Goal: Task Accomplishment & Management: Use online tool/utility

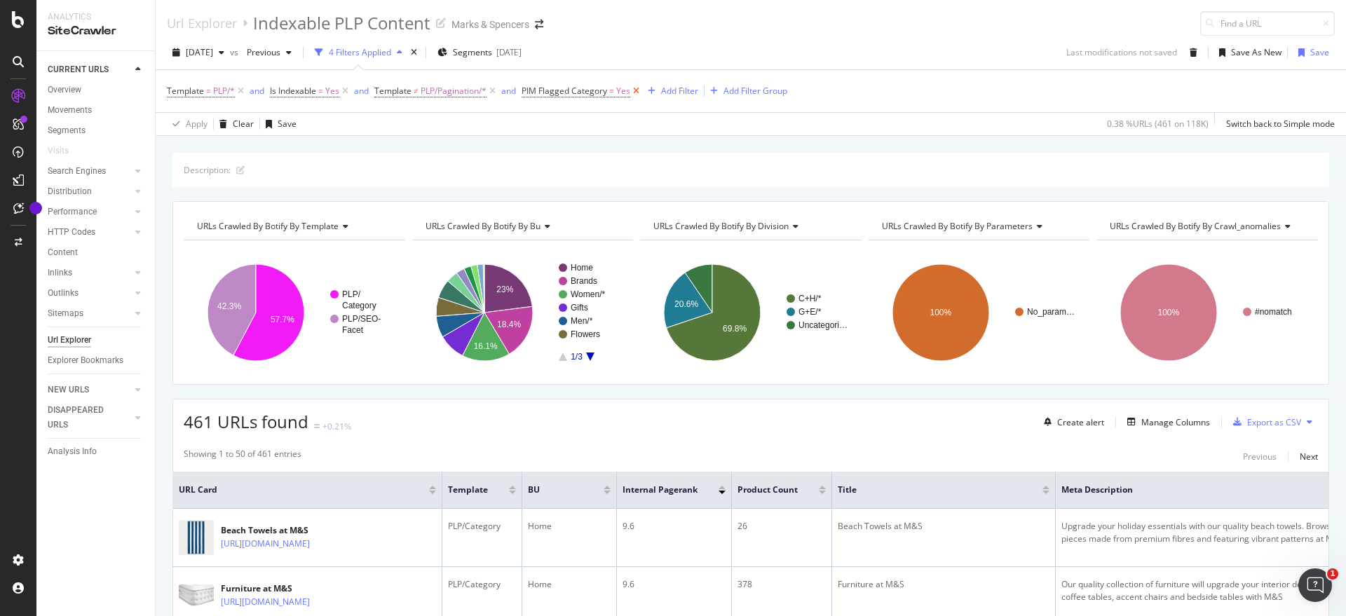
click at [632, 94] on icon at bounding box center [636, 91] width 12 height 14
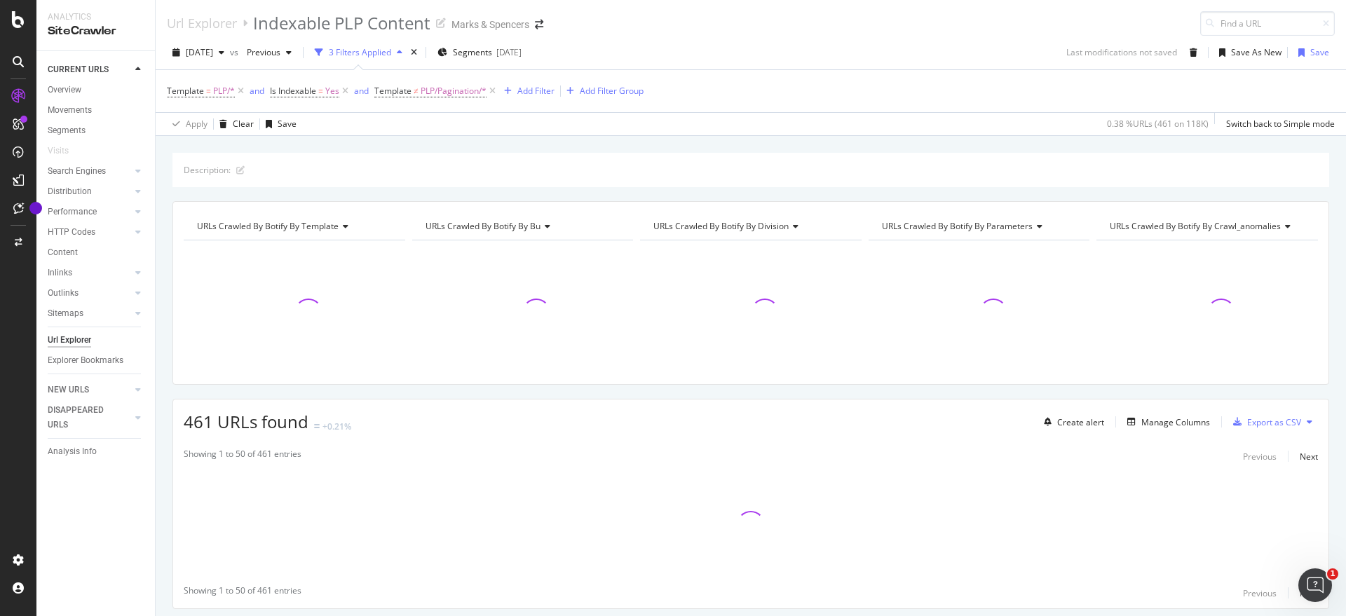
click at [199, 98] on span "Template = PLP/*" at bounding box center [207, 91] width 80 height 20
click at [198, 91] on span "Template" at bounding box center [185, 91] width 37 height 12
click at [205, 147] on icon at bounding box center [206, 146] width 10 height 8
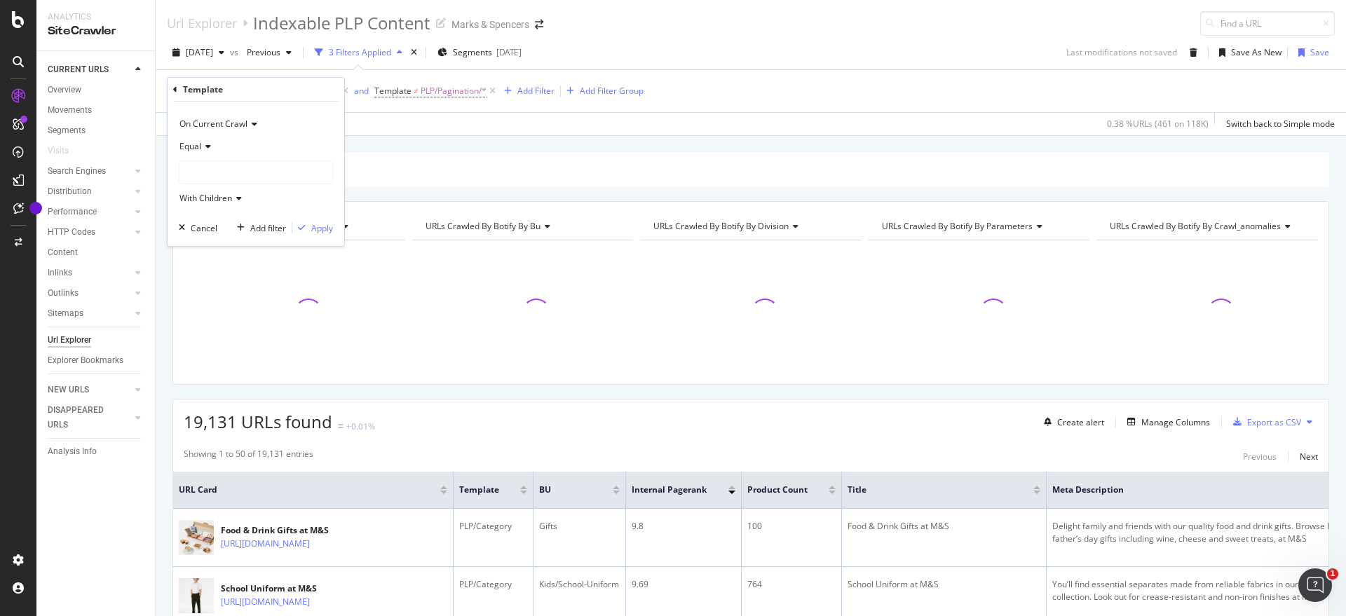
click at [266, 109] on div "On Current Crawl Equal With Children Cancel Add filter Apply" at bounding box center [256, 174] width 177 height 144
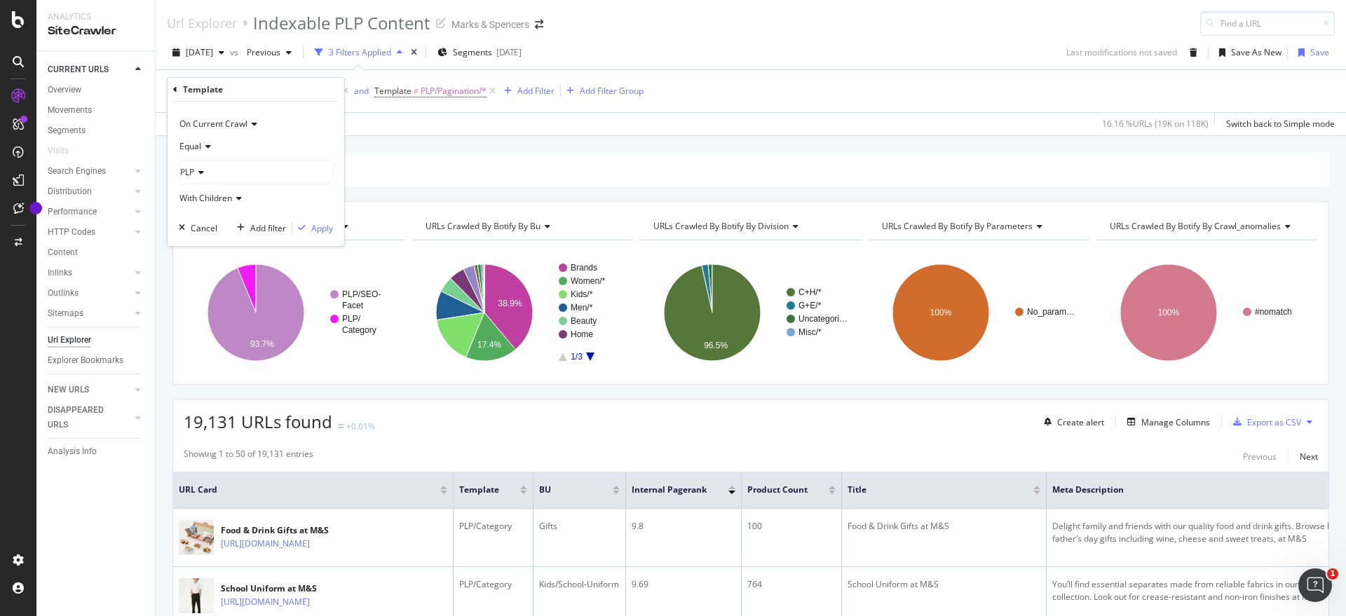
click at [201, 175] on icon at bounding box center [199, 172] width 10 height 8
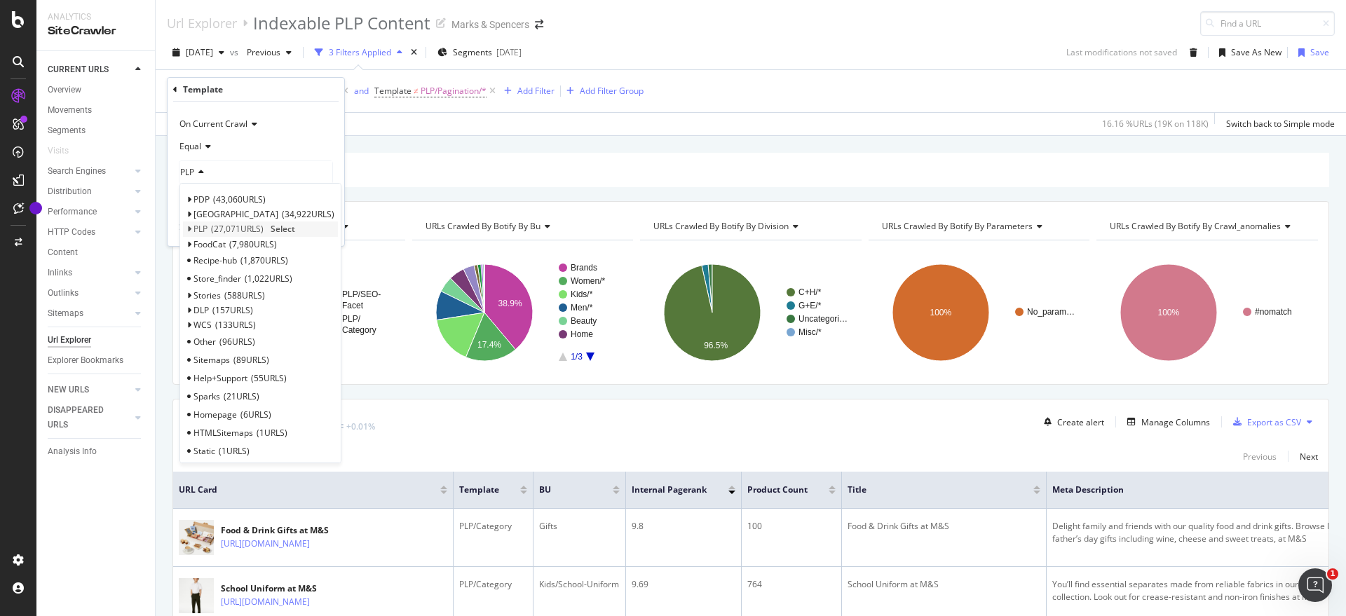
click at [190, 228] on icon at bounding box center [188, 229] width 5 height 8
click at [215, 270] on div "Pagination 6,751 URLS" at bounding box center [260, 264] width 155 height 18
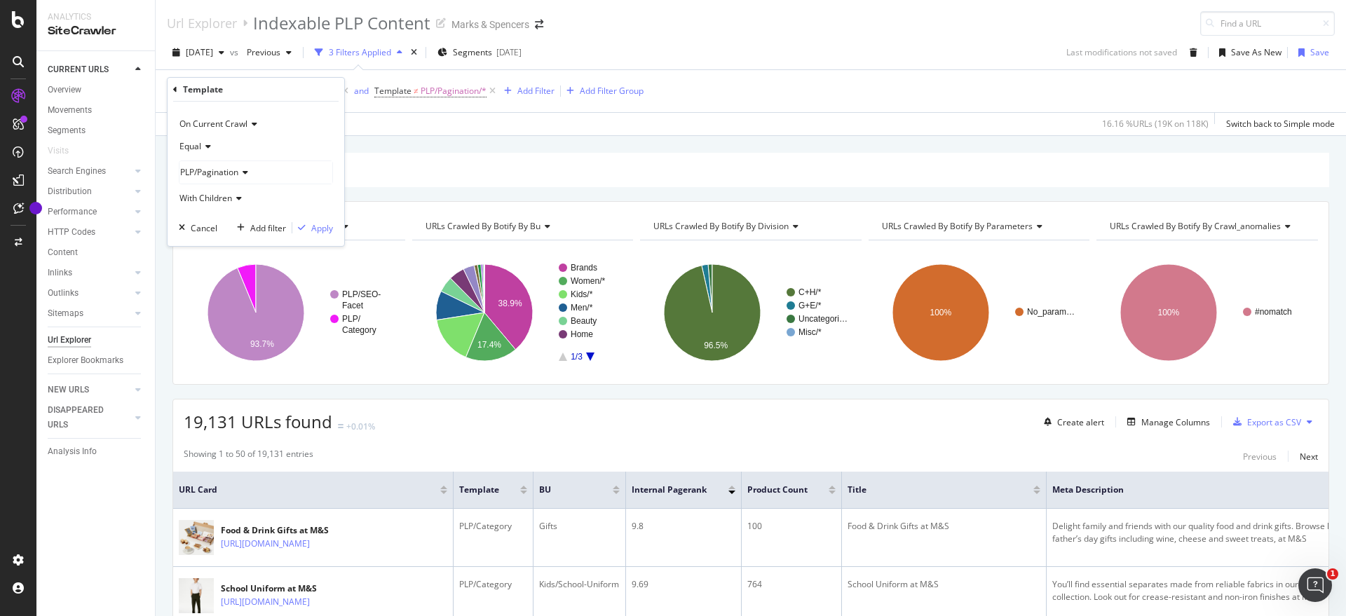
click at [205, 166] on span "PLP/Pagination" at bounding box center [209, 172] width 58 height 12
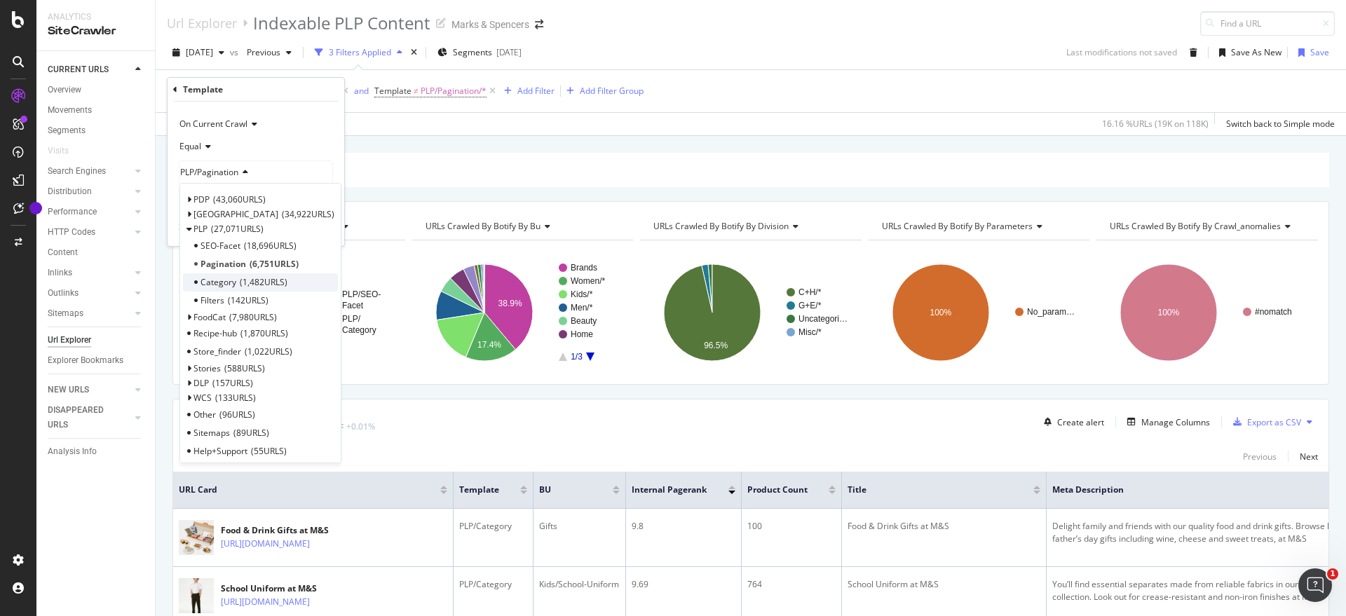
click at [213, 279] on span "Category" at bounding box center [219, 282] width 36 height 12
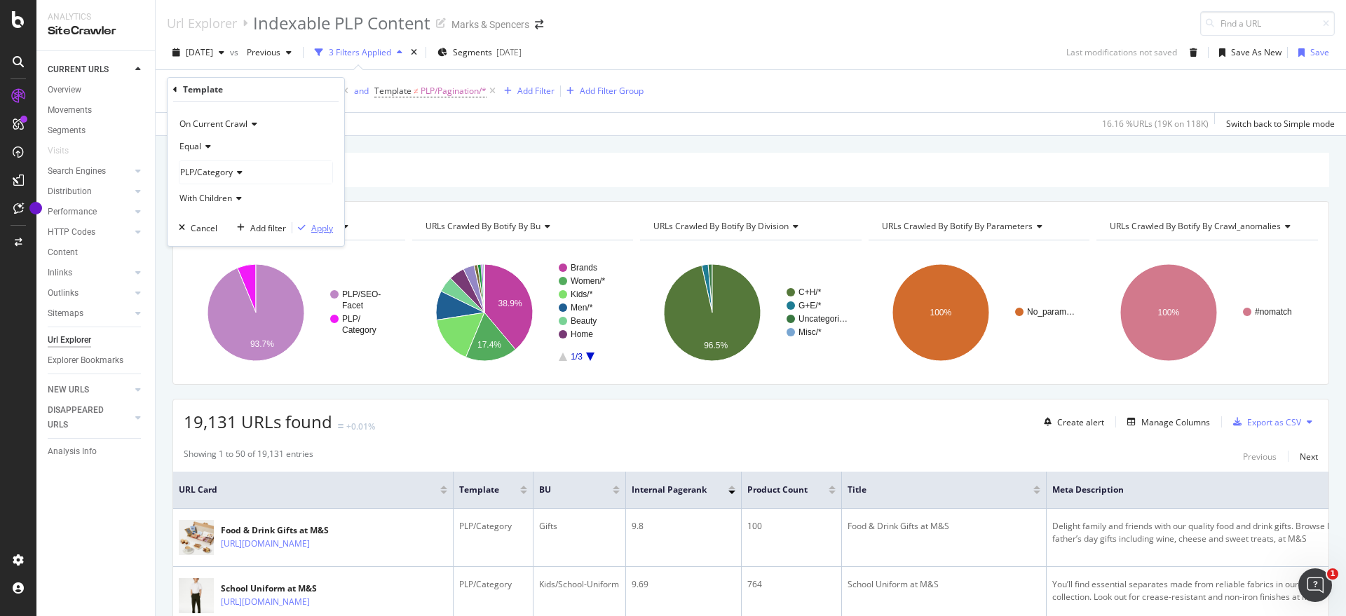
click at [325, 226] on div "Apply" at bounding box center [322, 228] width 22 height 12
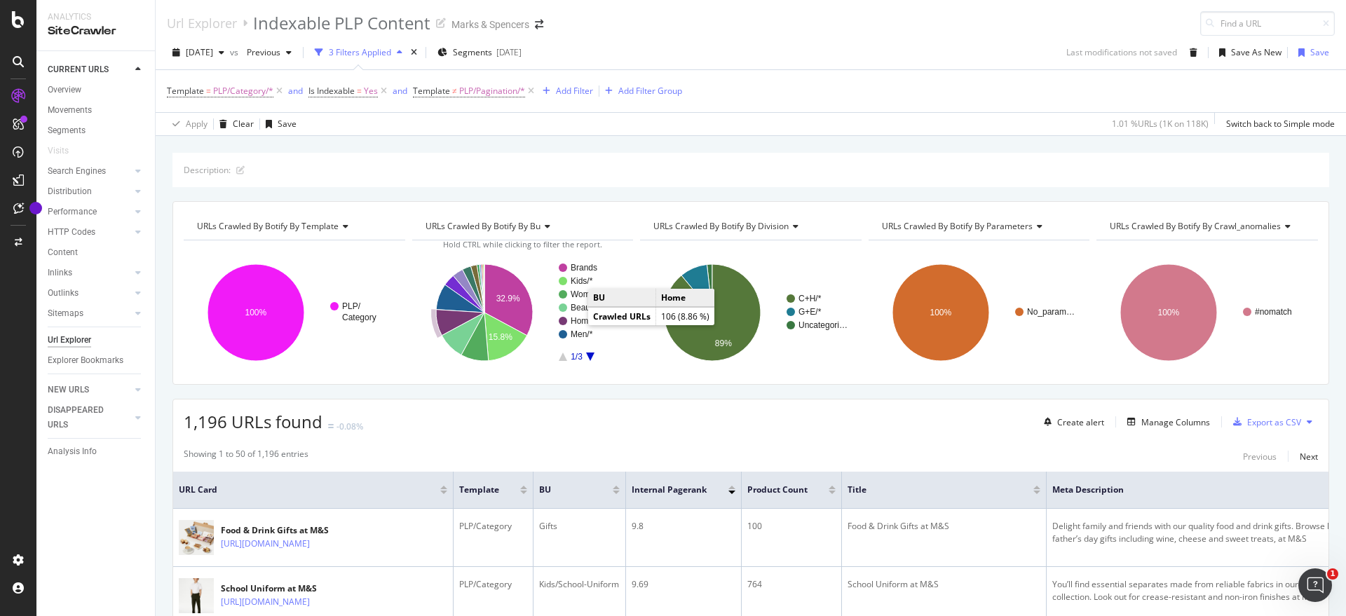
click at [574, 323] on text "Home" at bounding box center [582, 321] width 22 height 10
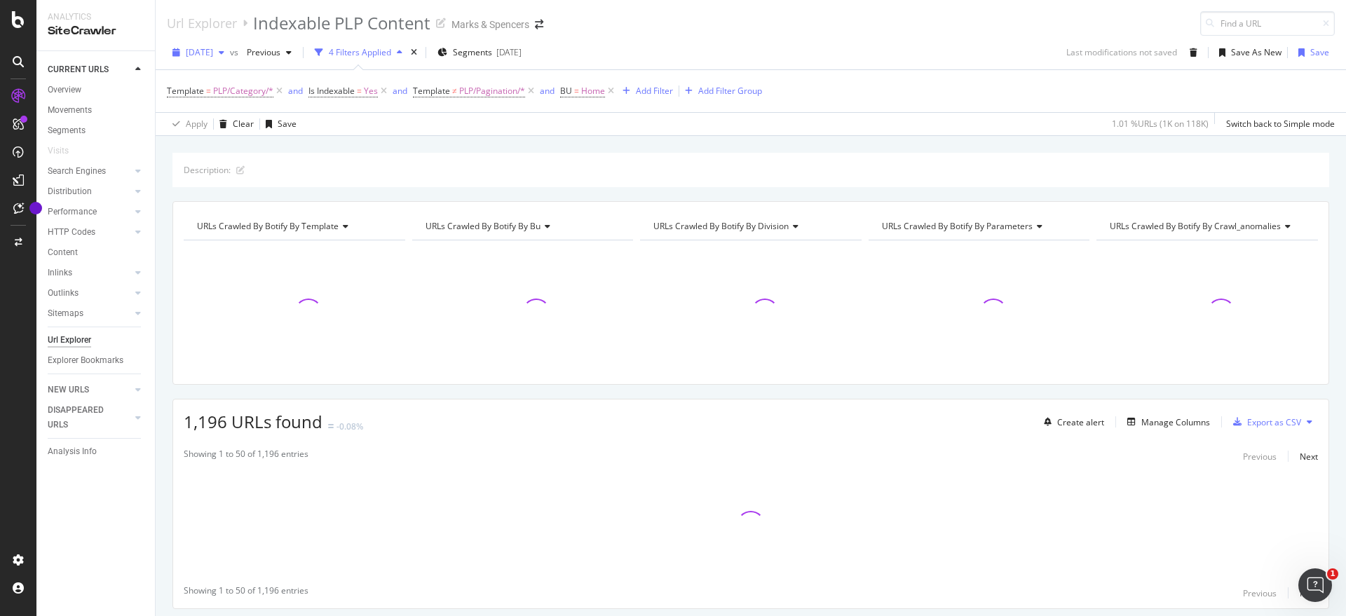
click at [213, 57] on span "[DATE]" at bounding box center [199, 52] width 27 height 12
click at [240, 109] on div "2025 Aug. 16th 119K URLs" at bounding box center [259, 103] width 167 height 20
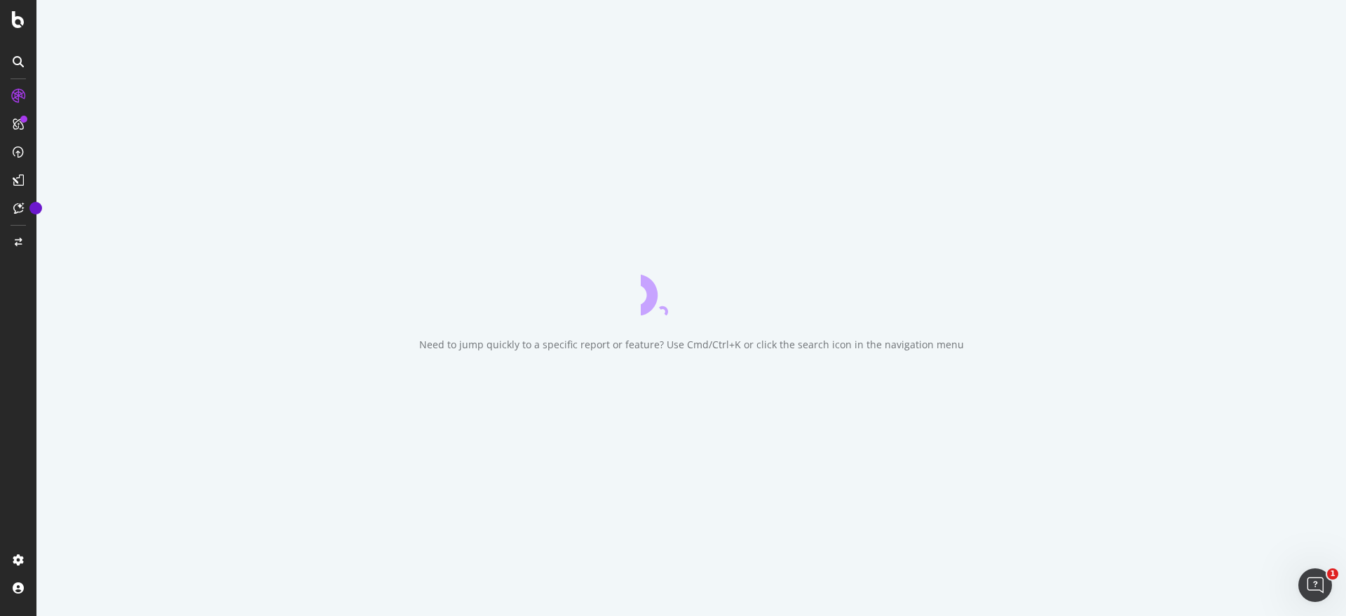
click at [848, 271] on div "Need to jump quickly to a specific report or feature? Use Cmd/Ctrl+K or click t…" at bounding box center [691, 308] width 1310 height 616
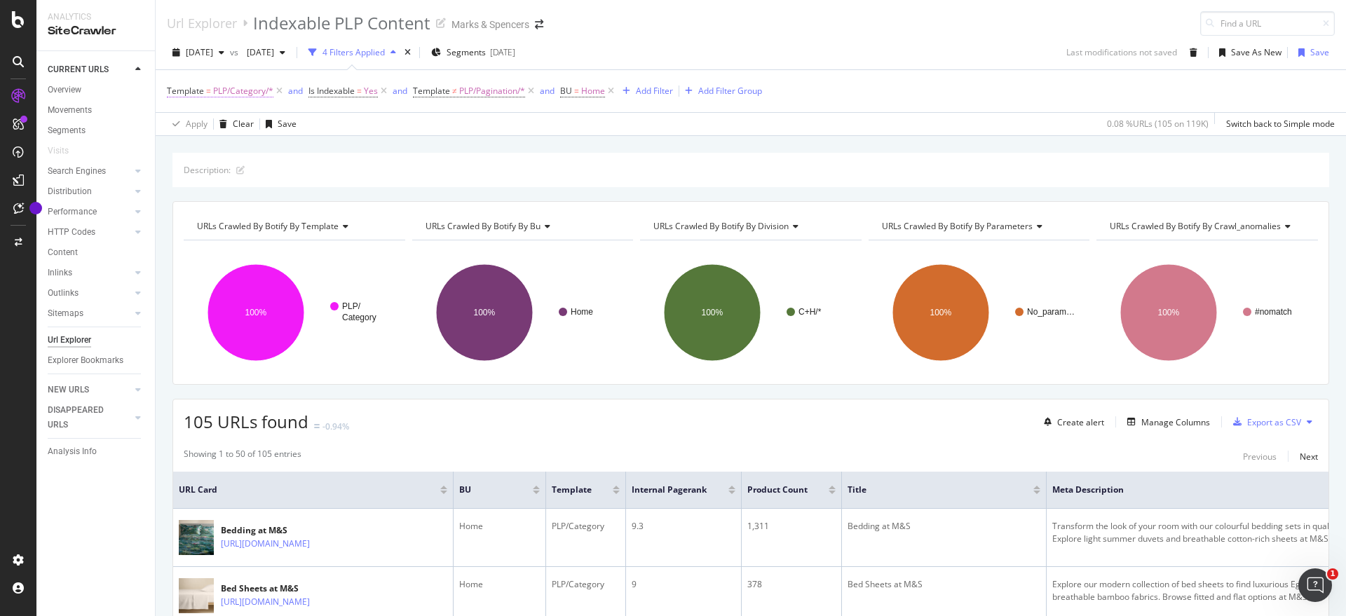
click at [250, 89] on span "PLP/Category/*" at bounding box center [243, 91] width 60 height 20
click at [197, 140] on span "Equal" at bounding box center [190, 146] width 22 height 12
click at [297, 144] on div "Equal" at bounding box center [256, 146] width 154 height 22
click at [179, 89] on div "Template" at bounding box center [255, 90] width 165 height 24
click at [219, 177] on span "PLP/Category" at bounding box center [206, 172] width 53 height 12
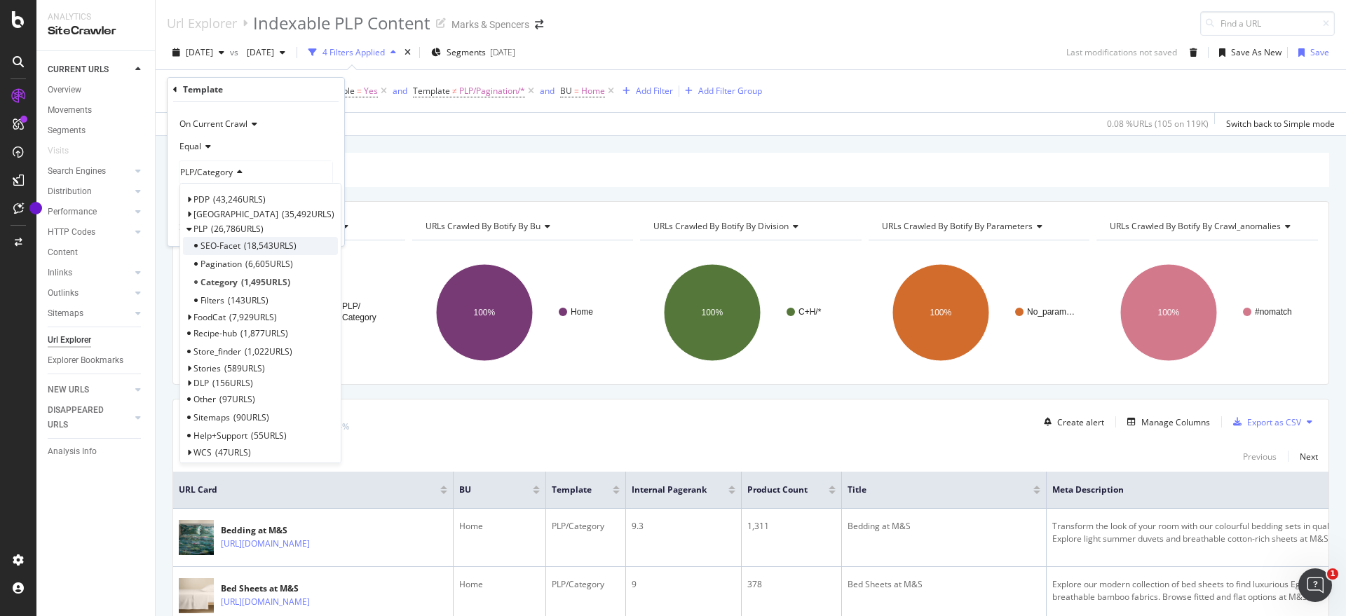
click at [223, 249] on span "SEO-Facet" at bounding box center [221, 246] width 40 height 12
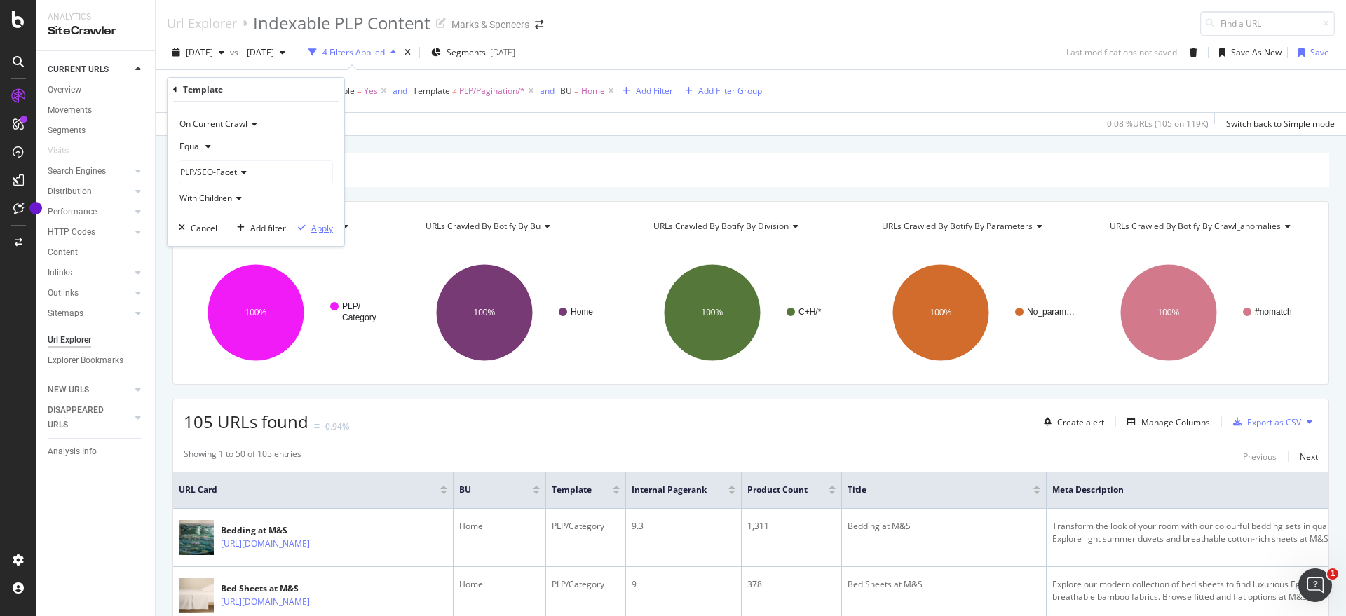
click at [326, 225] on div "Apply" at bounding box center [322, 228] width 22 height 12
